Goal: Obtain resource: Download file/media

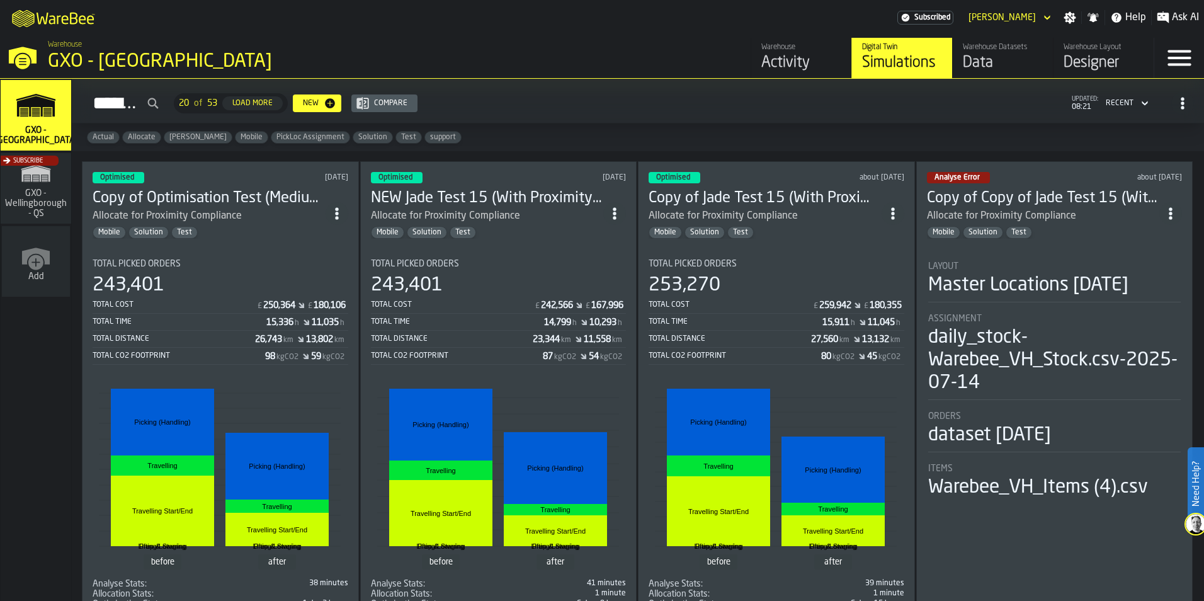
click at [752, 60] on div "Designer" at bounding box center [1104, 63] width 80 height 20
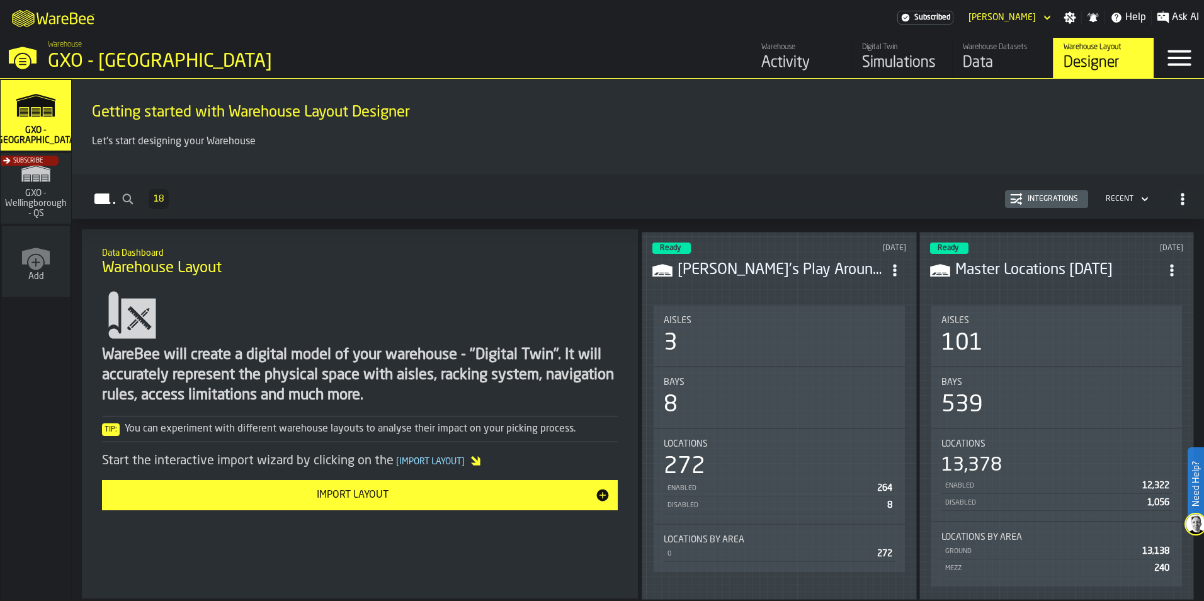
click at [404, 358] on div "Import Layout" at bounding box center [353, 495] width 486 height 15
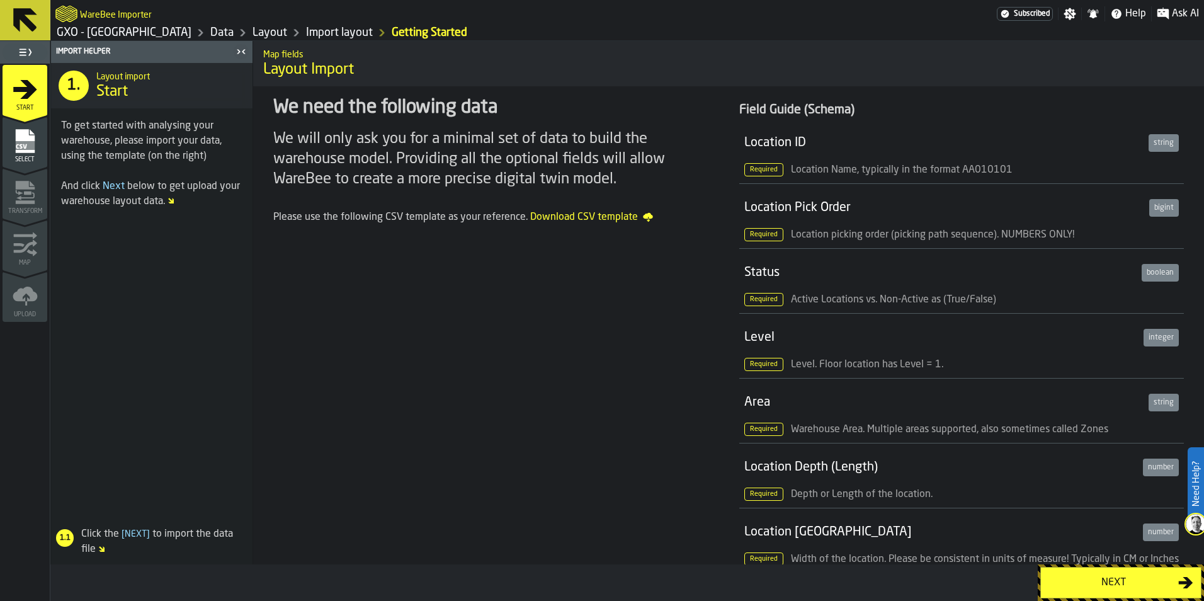
click at [579, 216] on span "Download CSV template" at bounding box center [591, 217] width 123 height 15
click at [99, 33] on link "GXO - [GEOGRAPHIC_DATA]" at bounding box center [124, 33] width 135 height 14
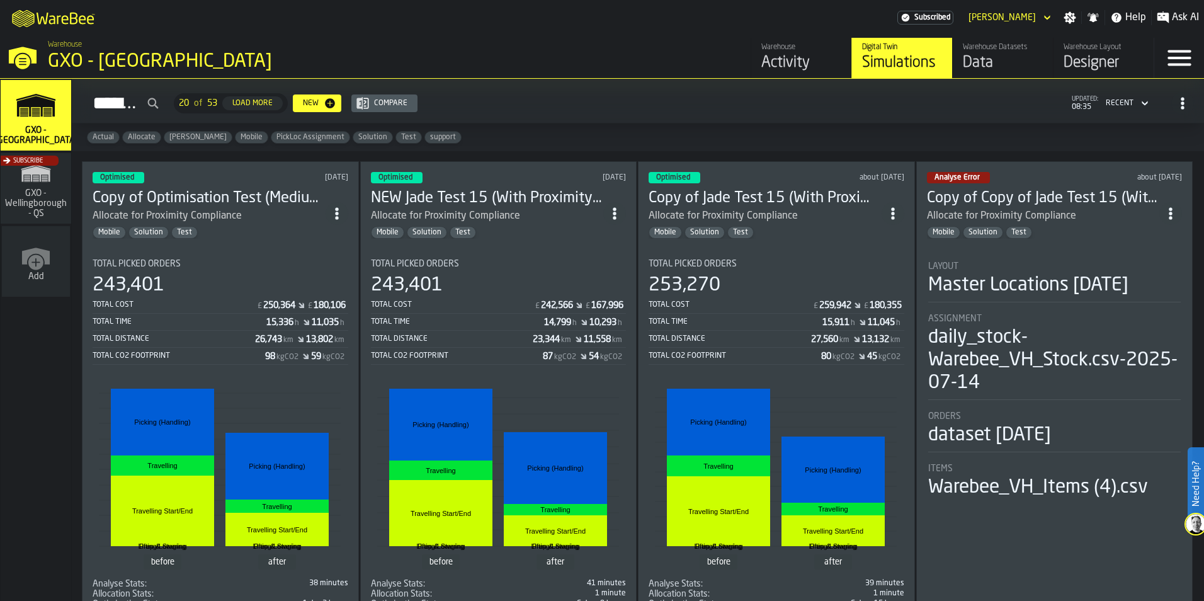
click at [752, 69] on div "Designer" at bounding box center [1104, 63] width 80 height 20
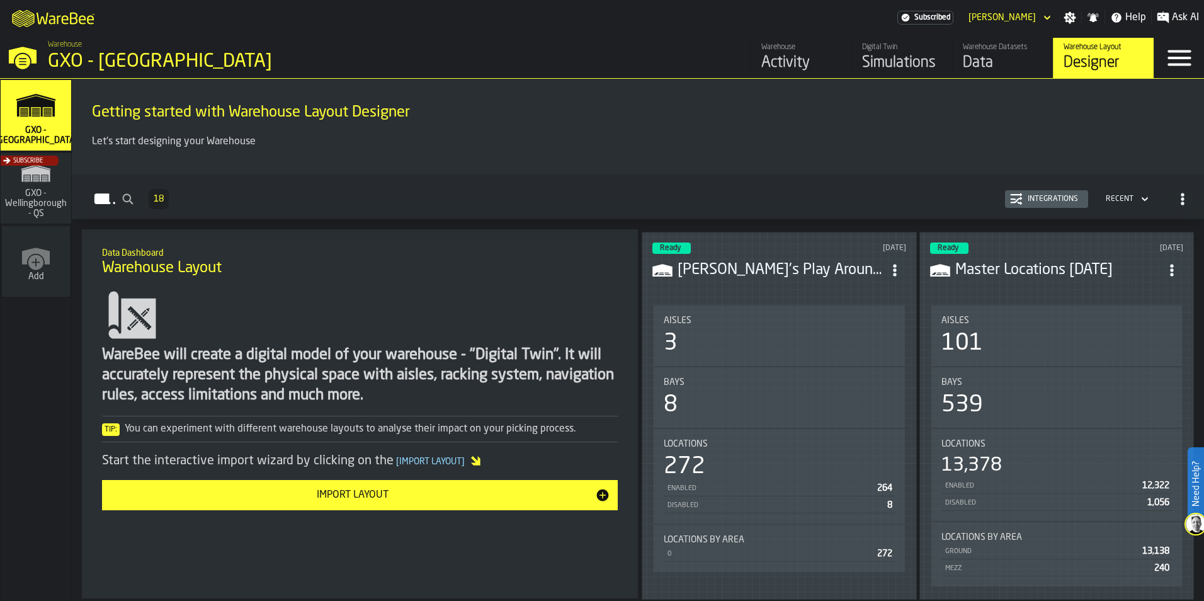
click at [752, 272] on icon "ItemListCard-DashboardItemContainer" at bounding box center [895, 270] width 13 height 13
click at [752, 321] on div "Delete" at bounding box center [865, 324] width 70 height 15
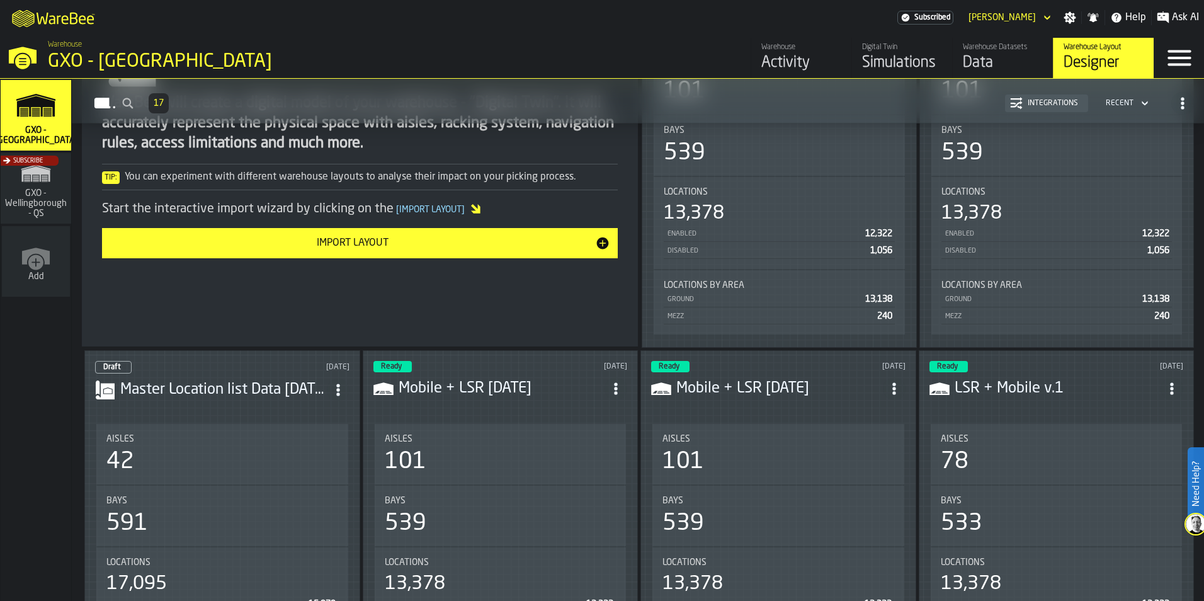
scroll to position [63, 0]
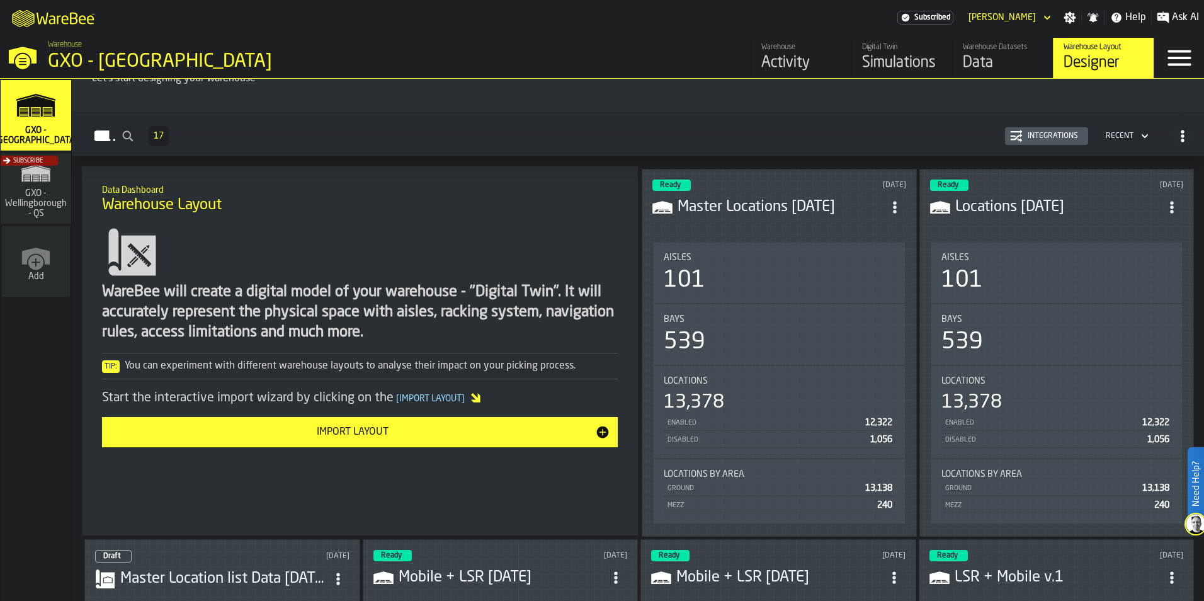
click at [752, 226] on header "Ready [DATE] Master Locations [DATE]" at bounding box center [780, 205] width 254 height 50
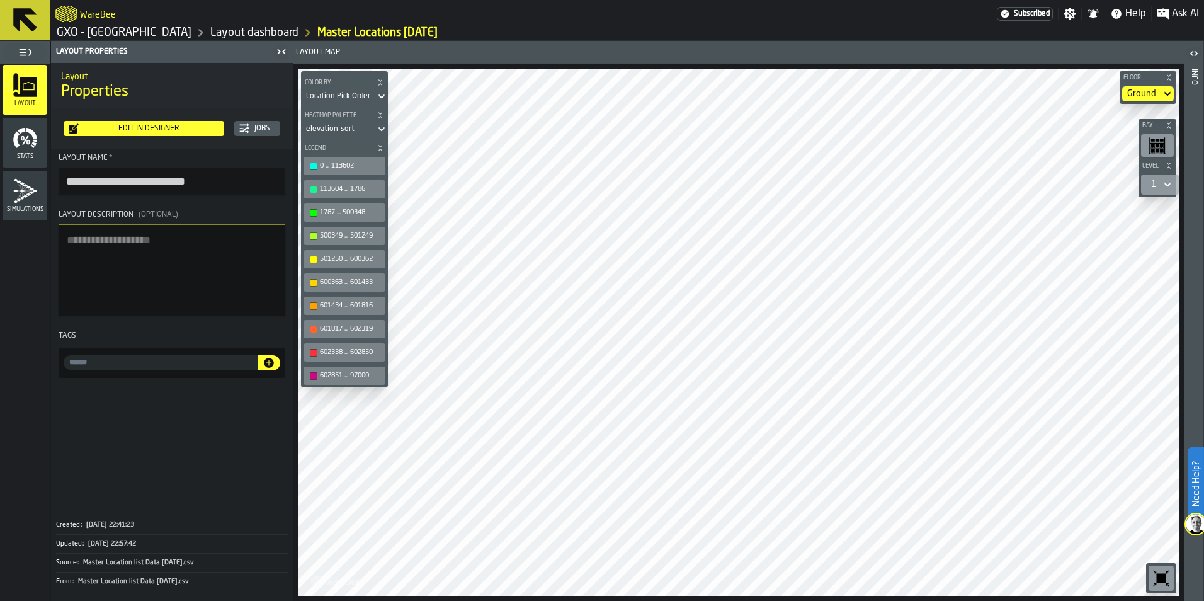
click at [355, 320] on div "Floor Ground Bay Level 1 M A K I N G W A R E H O U S E S M O R E EF F I C I E N…" at bounding box center [739, 332] width 891 height 537
click at [28, 154] on span "Stats" at bounding box center [25, 156] width 45 height 7
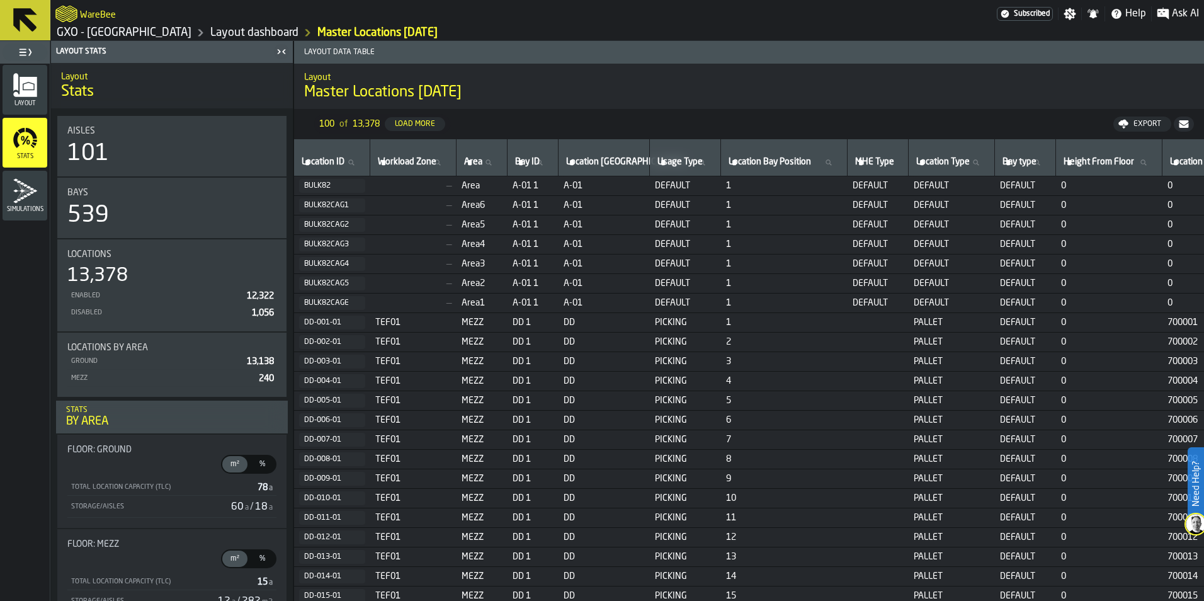
click at [752, 123] on div "Export" at bounding box center [1148, 124] width 38 height 9
